Goal: Find specific fact: Find specific fact

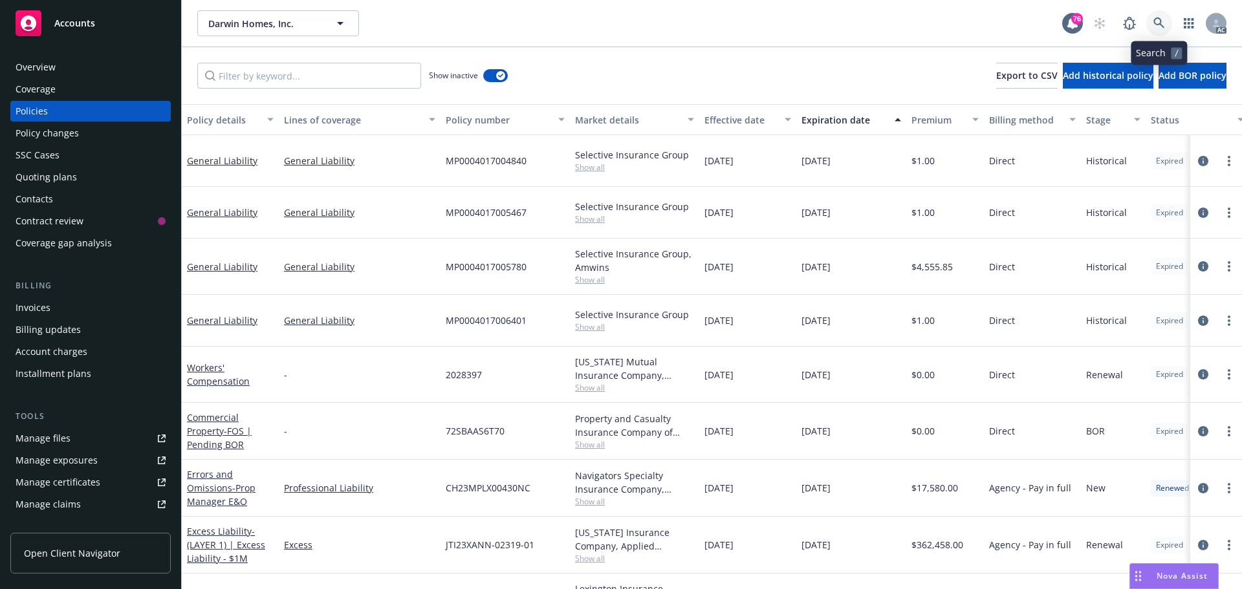
click at [1166, 22] on link at bounding box center [1159, 23] width 26 height 26
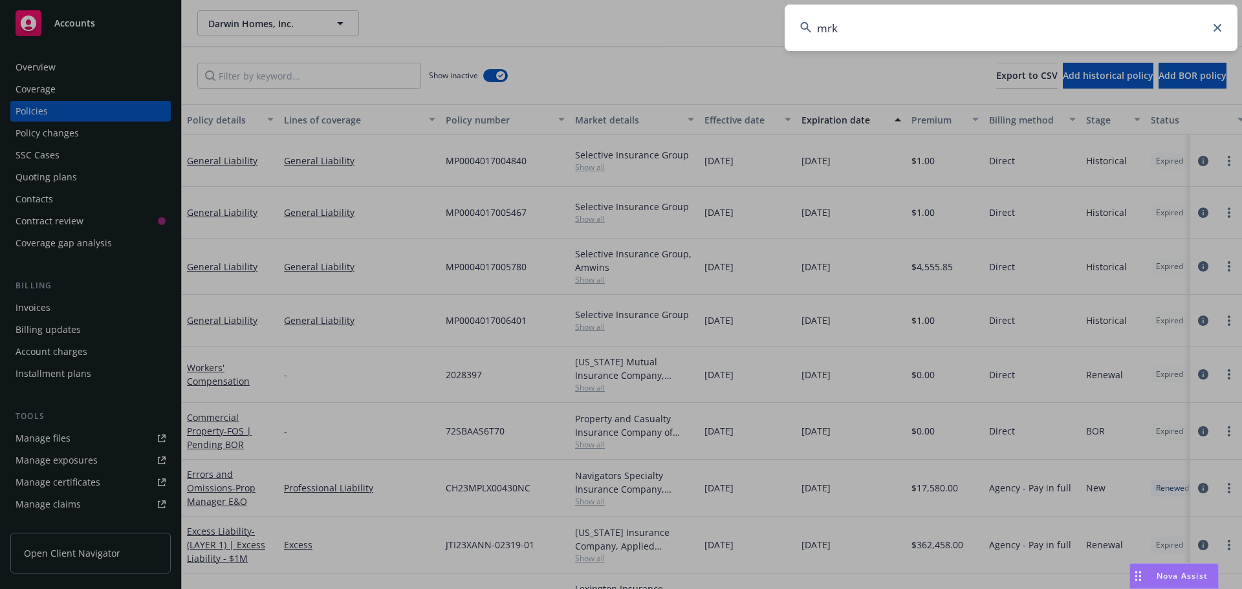
type input "mrk"
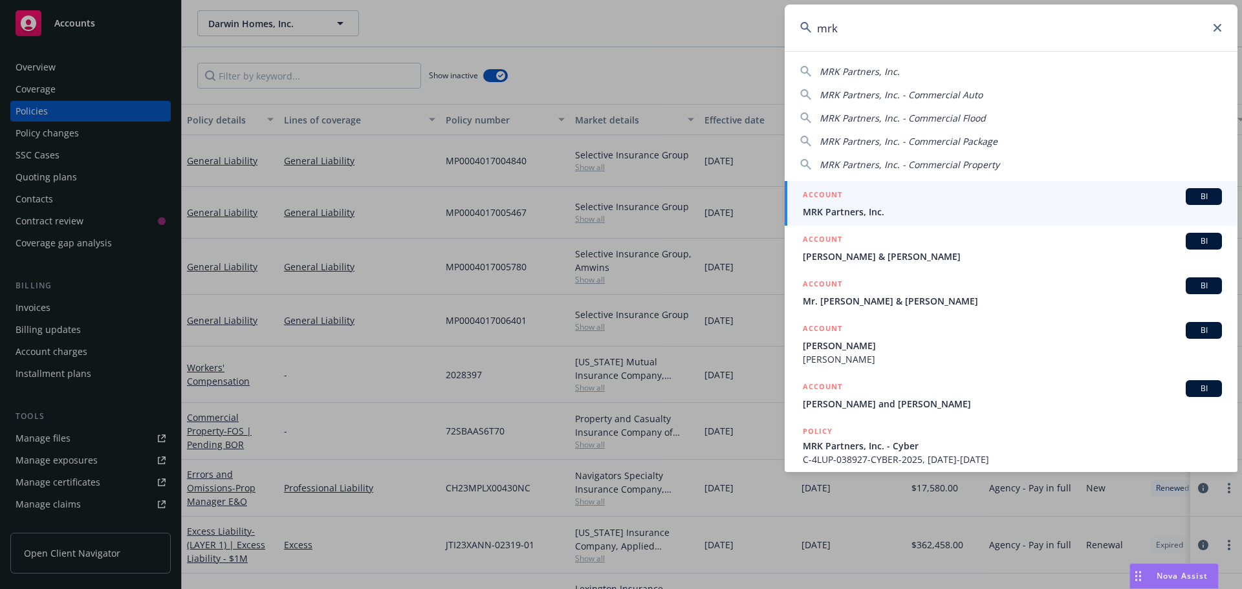
click at [882, 215] on span "MRK Partners, Inc." at bounding box center [1012, 212] width 419 height 14
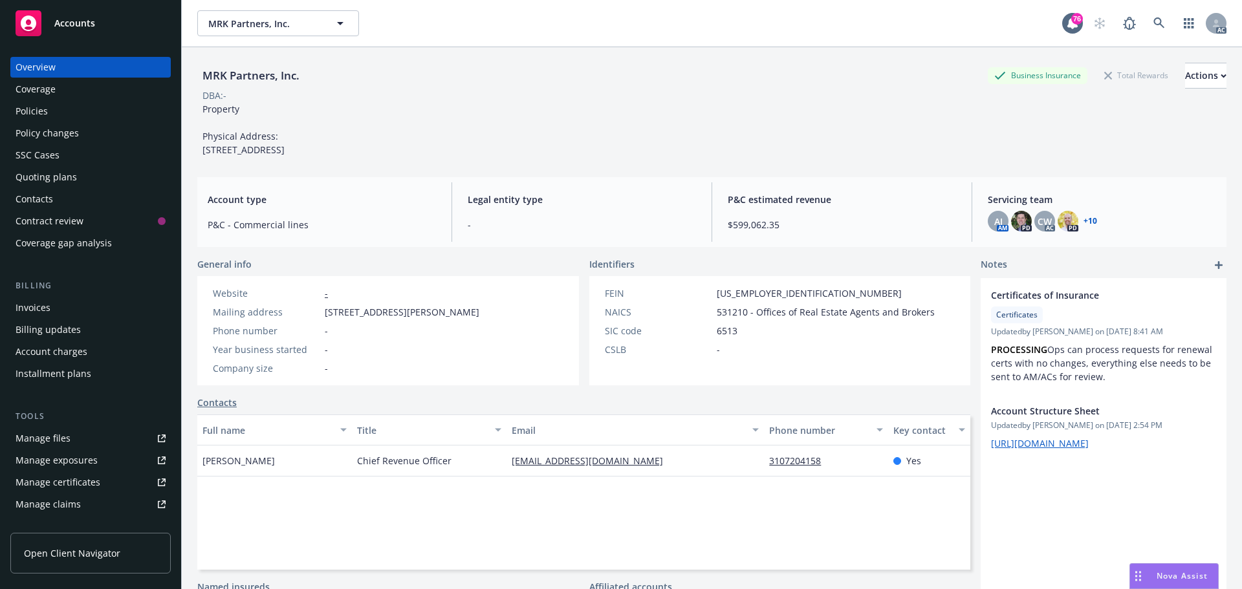
click at [39, 118] on div "Policies" at bounding box center [32, 111] width 32 height 21
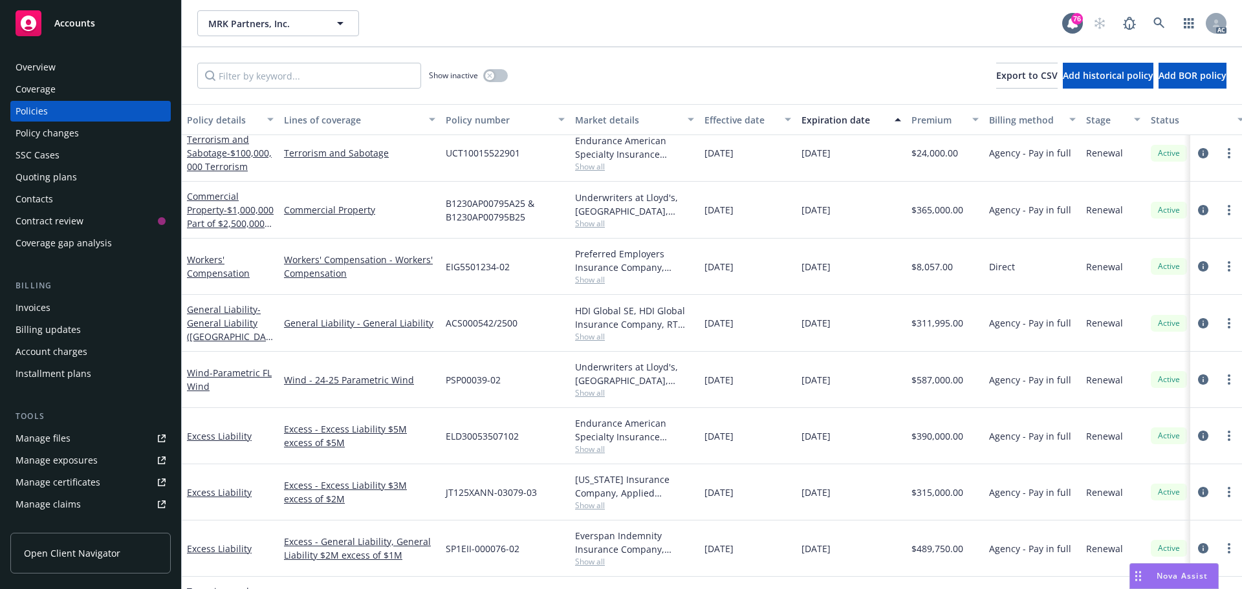
scroll to position [1229, 0]
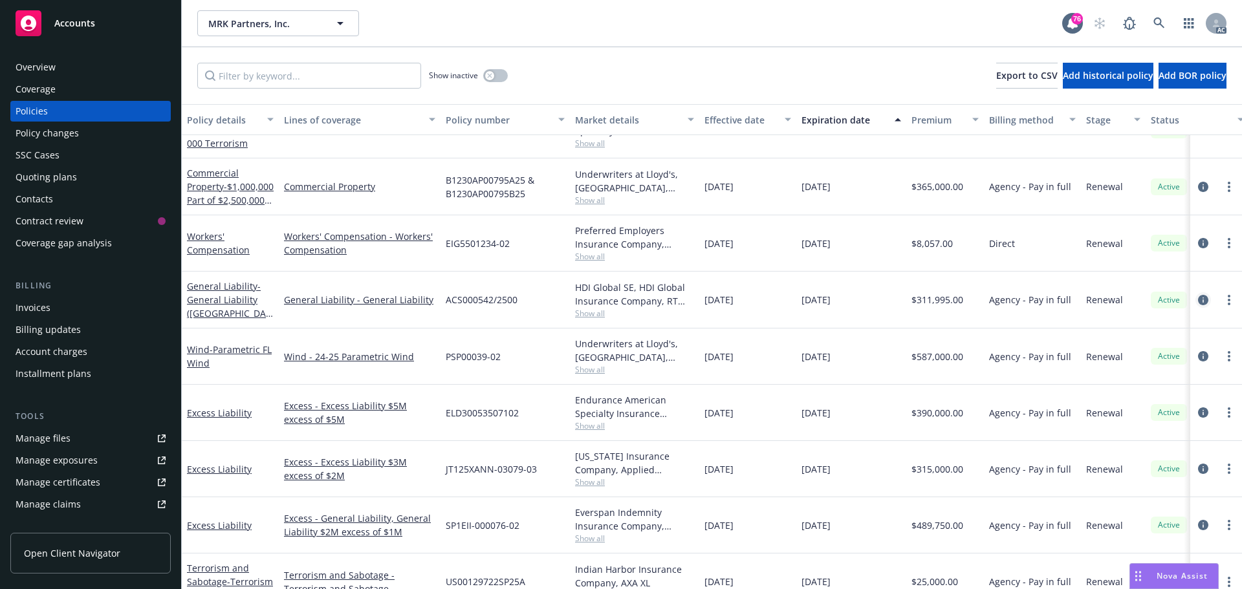
click at [1198, 301] on icon "circleInformation" at bounding box center [1203, 300] width 10 height 10
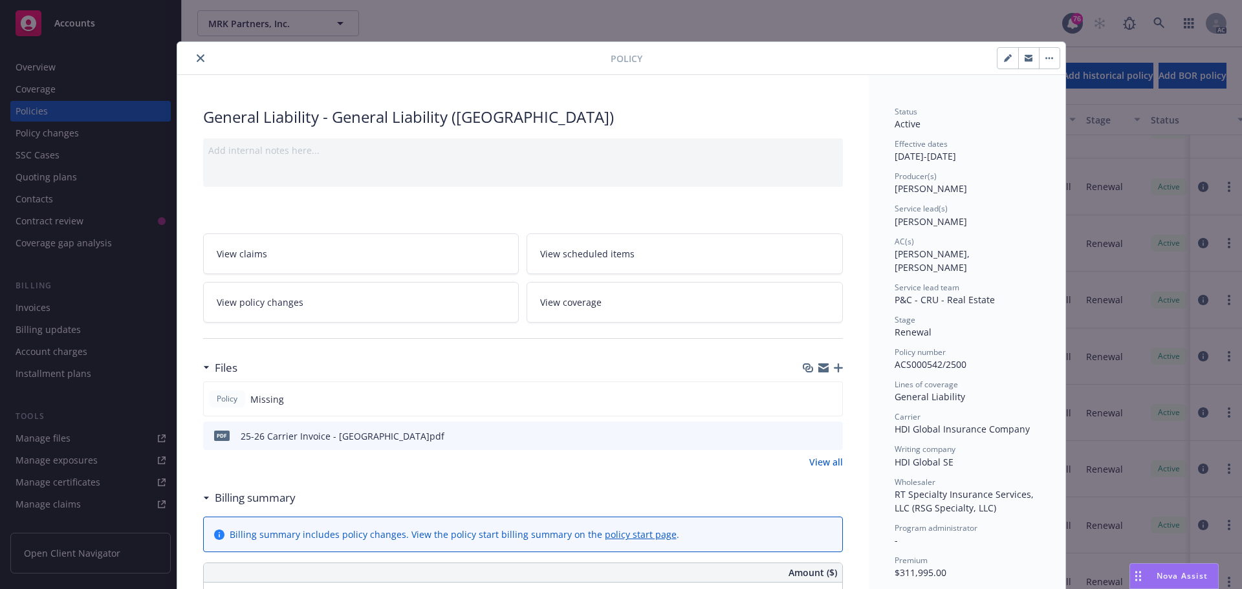
click at [193, 55] on button "close" at bounding box center [201, 58] width 16 height 16
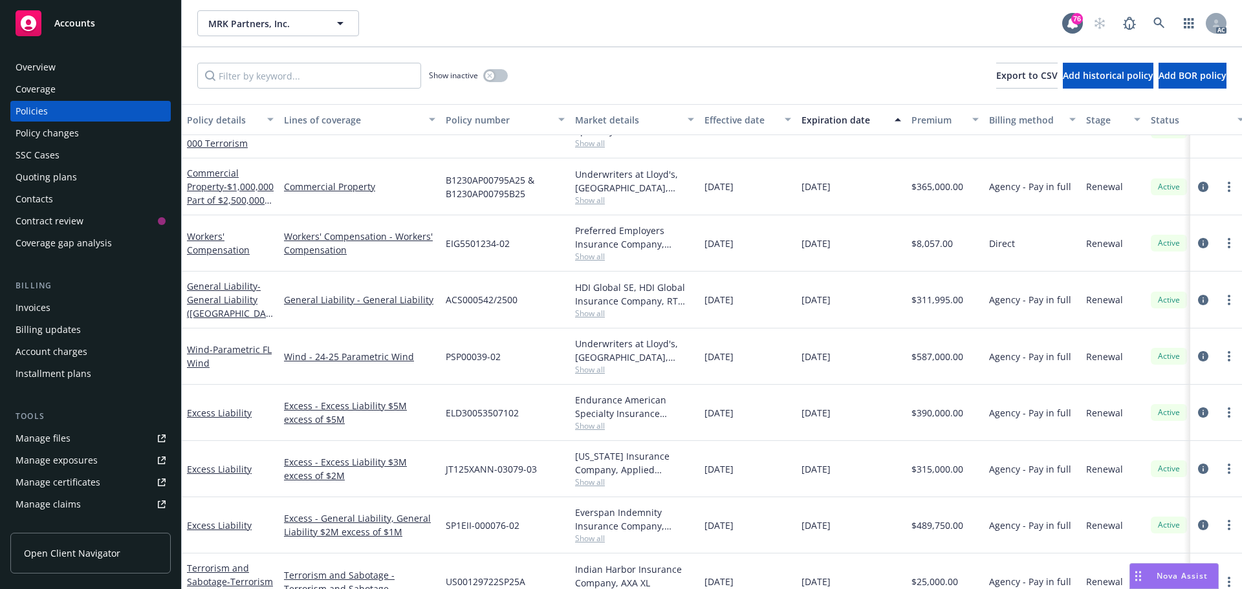
click at [523, 301] on div "ACS000542/2500" at bounding box center [505, 300] width 129 height 57
drag, startPoint x: 528, startPoint y: 301, endPoint x: 447, endPoint y: 301, distance: 81.5
click at [447, 301] on div "ACS000542/2500" at bounding box center [505, 300] width 129 height 57
copy span "ACS000542/2500"
click at [591, 315] on span "Show all" at bounding box center [634, 313] width 119 height 11
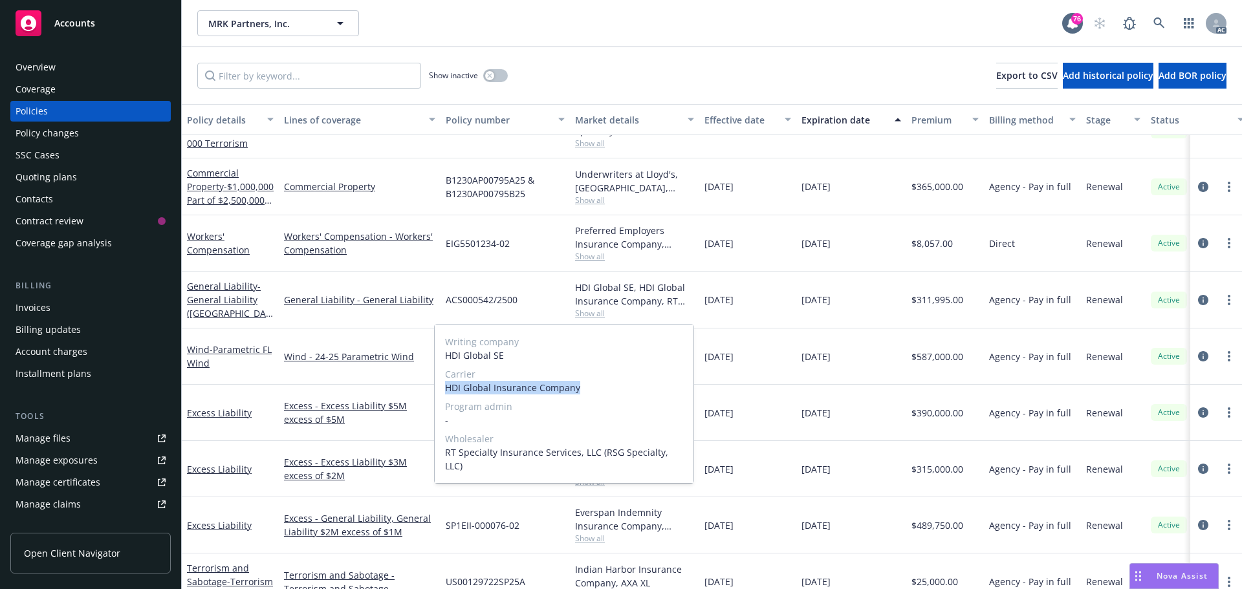
drag, startPoint x: 539, startPoint y: 388, endPoint x: 456, endPoint y: 389, distance: 82.8
click at [446, 389] on span "HDI Global Insurance Company" at bounding box center [564, 388] width 238 height 14
copy span "HDI Global Insurance Company"
